Goal: Task Accomplishment & Management: Manage account settings

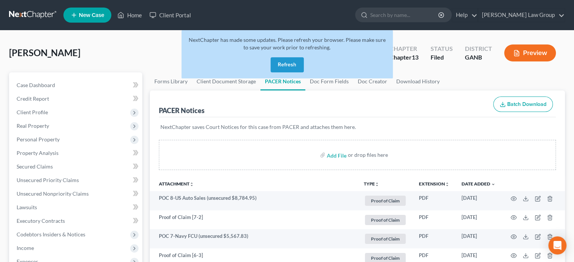
click at [290, 66] on button "Refresh" at bounding box center [286, 64] width 33 height 15
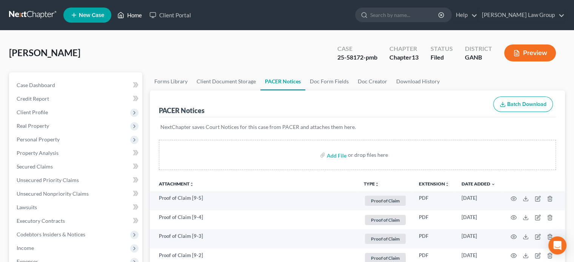
click at [133, 15] on link "Home" at bounding box center [130, 15] width 32 height 14
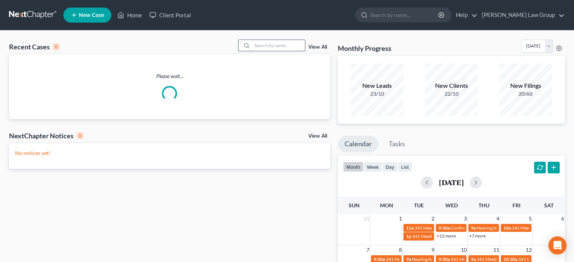
click at [260, 45] on input "search" at bounding box center [278, 45] width 53 height 11
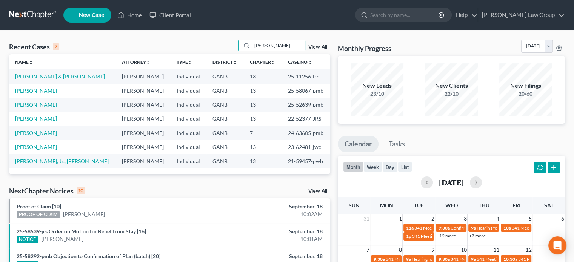
type input "richards"
click at [25, 89] on link "Richards, Patricia" at bounding box center [36, 91] width 42 height 6
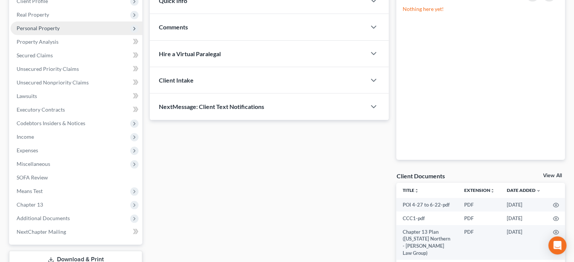
scroll to position [165, 0]
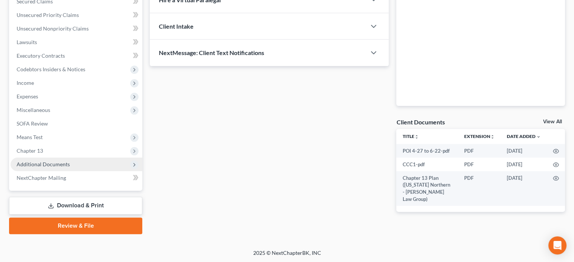
click at [32, 161] on span "Additional Documents" at bounding box center [43, 164] width 53 height 6
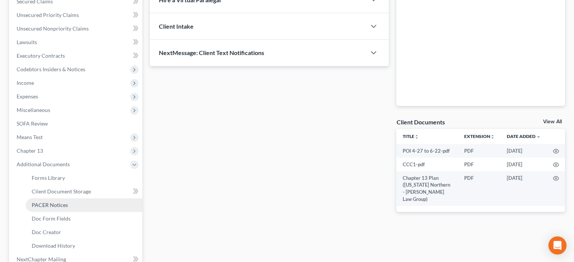
click at [34, 203] on span "PACER Notices" at bounding box center [50, 205] width 36 height 6
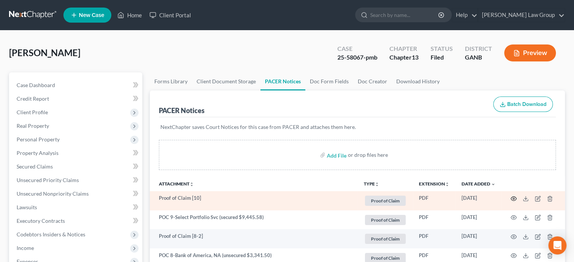
click at [513, 200] on icon "button" at bounding box center [513, 199] width 6 height 6
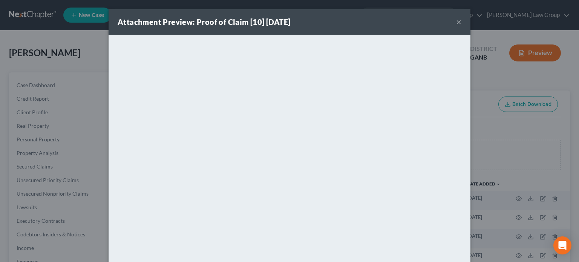
click at [456, 21] on button "×" at bounding box center [458, 21] width 5 height 9
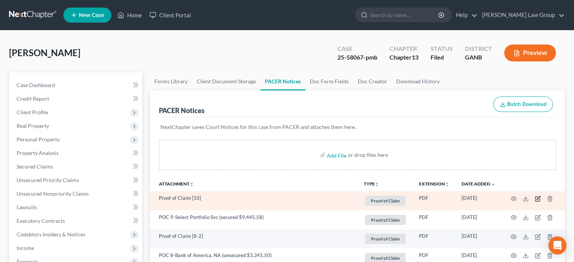
click at [536, 197] on icon "button" at bounding box center [538, 199] width 6 height 6
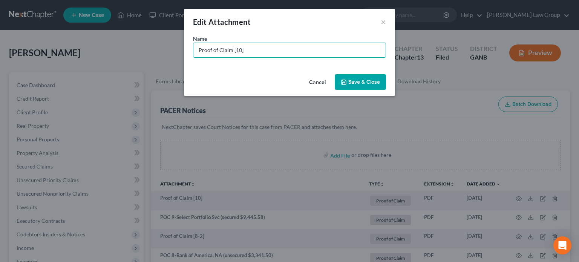
drag, startPoint x: 260, startPoint y: 55, endPoint x: 112, endPoint y: 56, distance: 148.3
click at [112, 56] on div "Edit Attachment × Name * Proof of Claim [10] Cancel Save & Close" at bounding box center [289, 131] width 579 height 262
type input "POC 10-Cavalry SPV I, LLC (unsecured $7,560.79)"
click at [347, 84] on icon "button" at bounding box center [344, 82] width 6 height 6
